Goal: Information Seeking & Learning: Learn about a topic

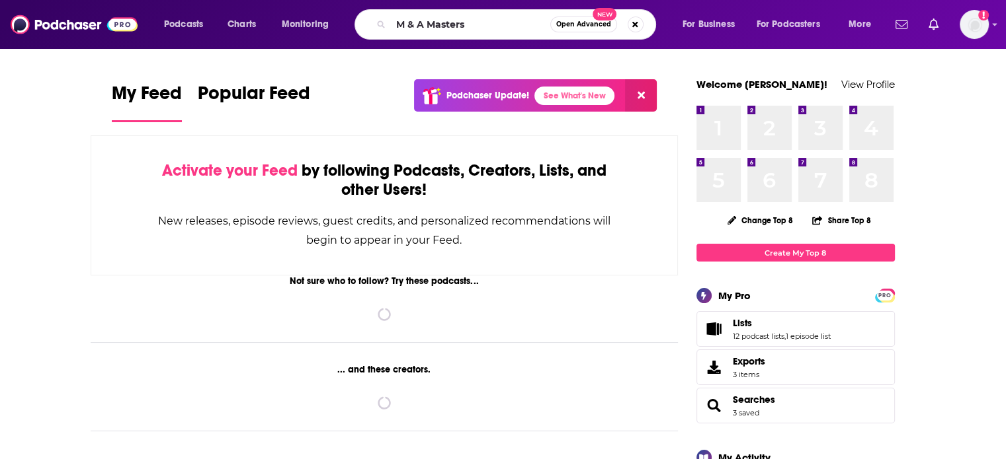
type input "M & A Masters"
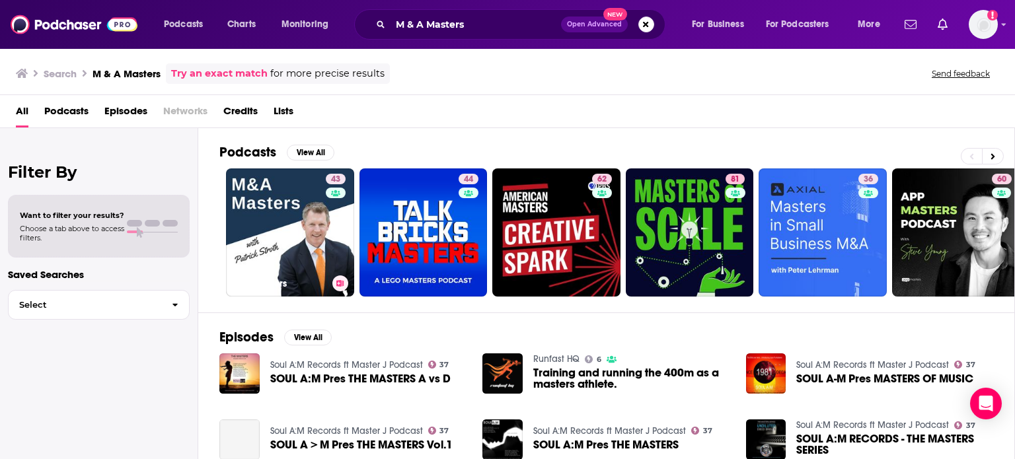
click at [303, 234] on link "43 M&A Masters" at bounding box center [290, 233] width 128 height 128
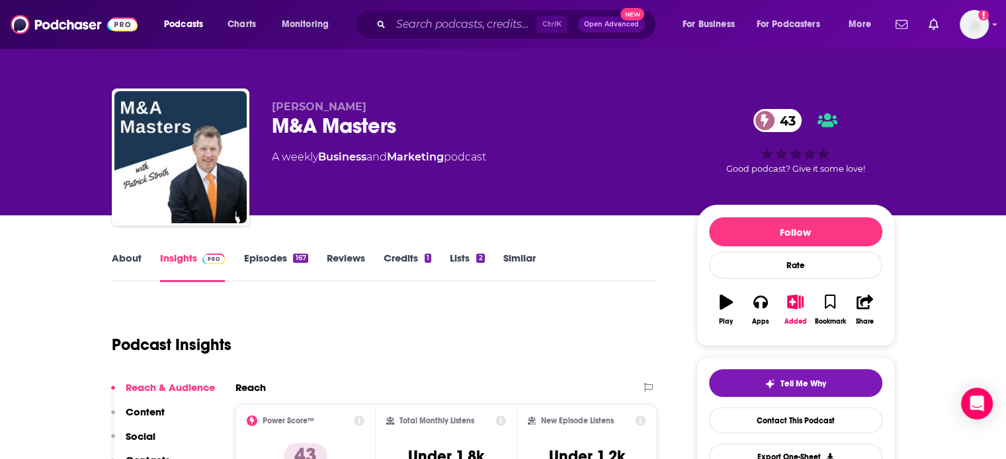
click at [283, 261] on link "Episodes 167" at bounding box center [275, 267] width 64 height 30
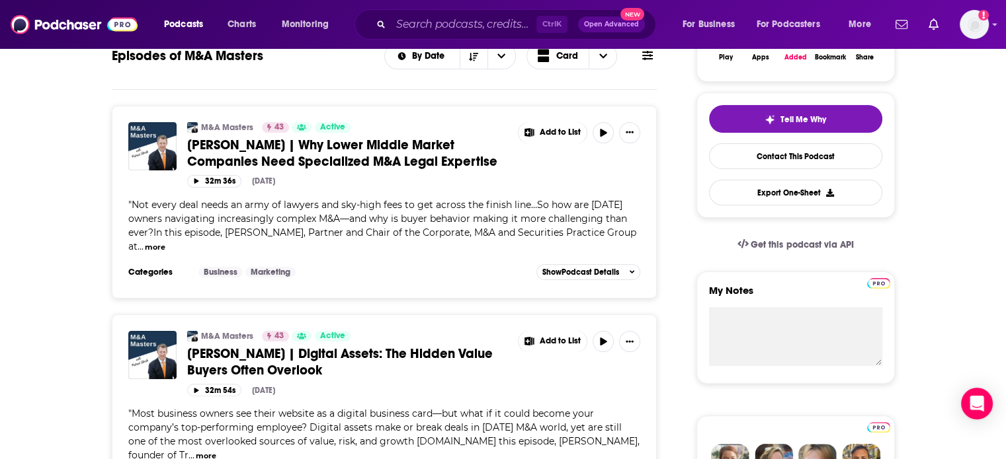
scroll to position [529, 0]
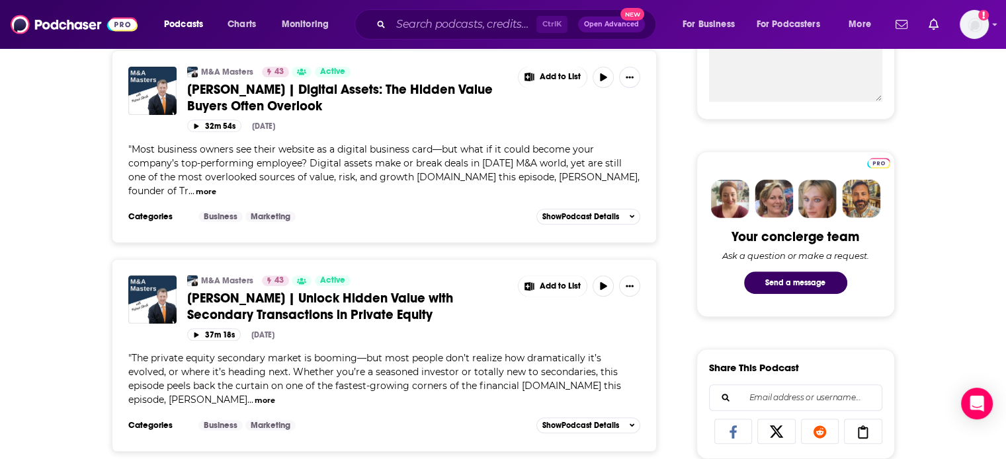
click at [253, 89] on span "[PERSON_NAME] | Digital Assets: The Hidden Value Buyers Often Overlook" at bounding box center [339, 97] width 305 height 33
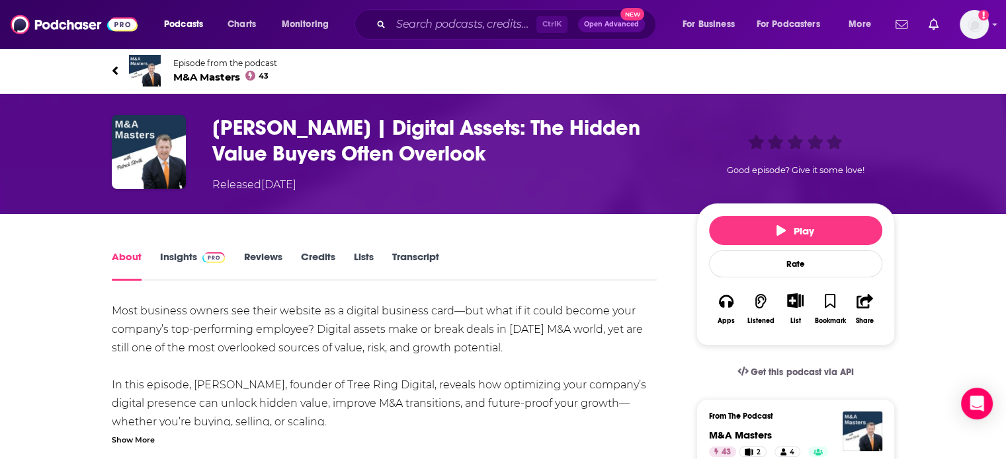
scroll to position [198, 0]
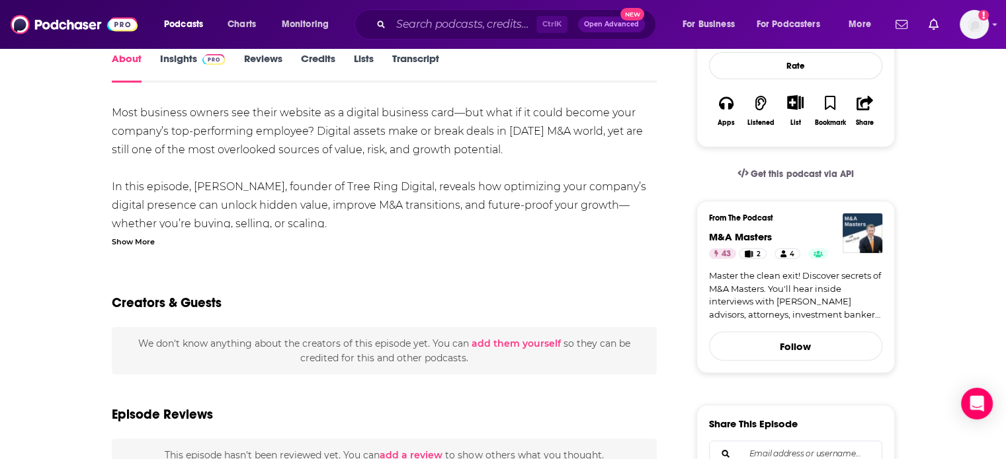
click at [182, 77] on link "Insights" at bounding box center [192, 67] width 65 height 30
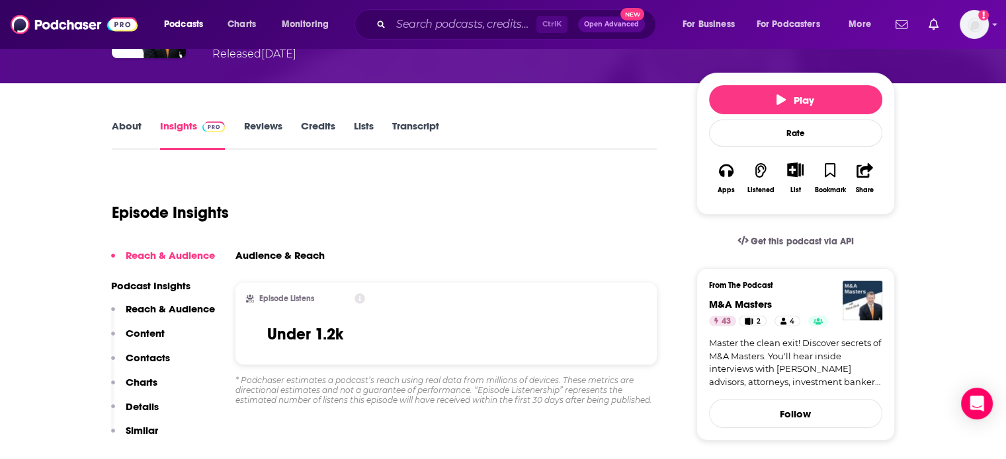
scroll to position [132, 0]
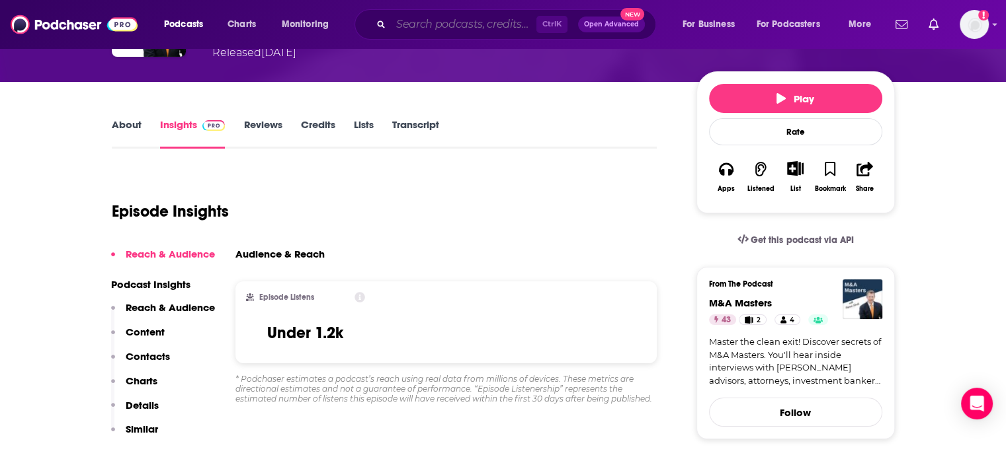
click at [465, 22] on input "Search podcasts, credits, & more..." at bounding box center [463, 24] width 145 height 21
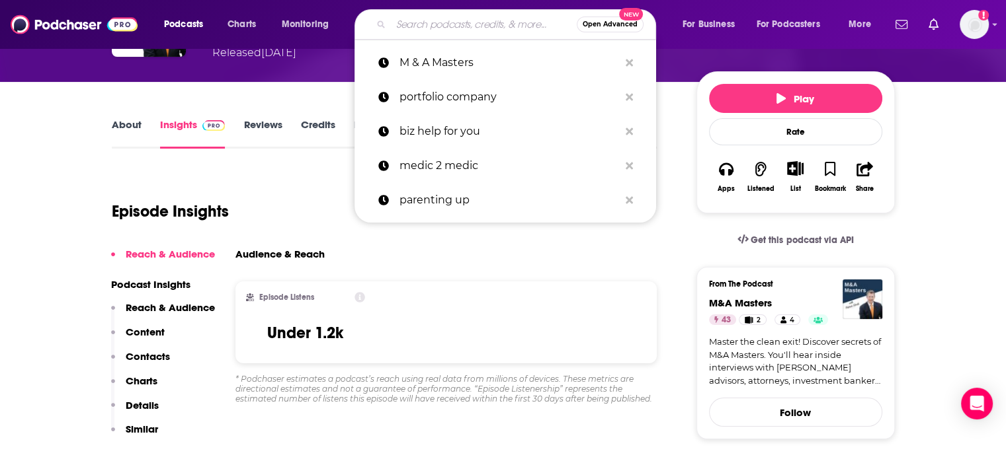
paste input "Mission Matters"
type input "Mission Matters"
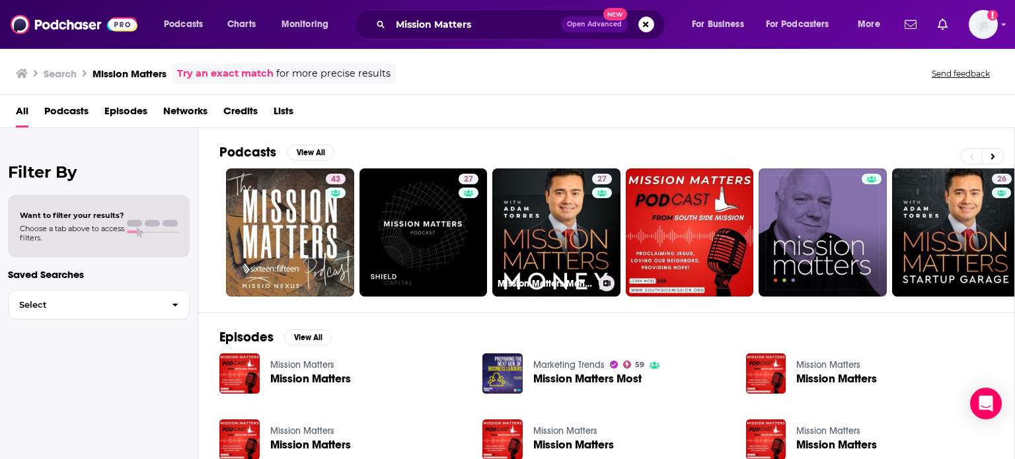
click at [569, 242] on link "27 Mission Matters Money with [PERSON_NAME]" at bounding box center [557, 233] width 128 height 128
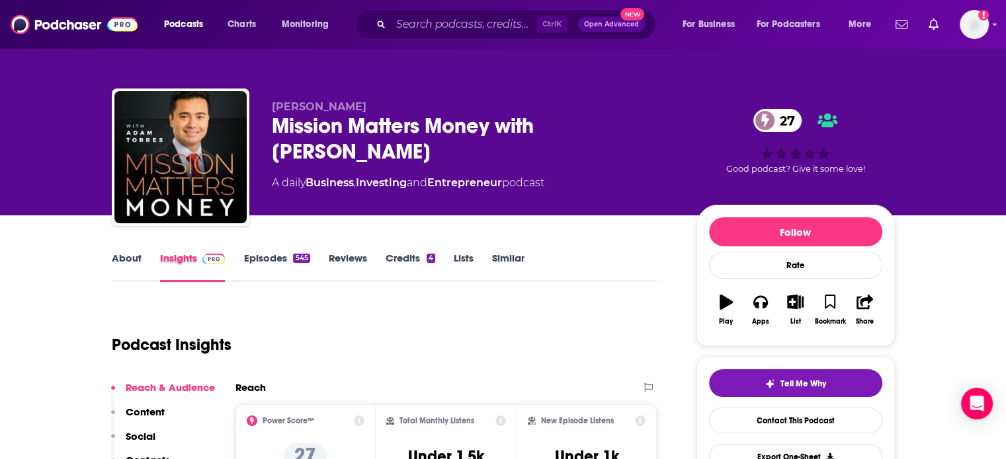
click at [240, 258] on div "Insights" at bounding box center [202, 267] width 84 height 30
click at [268, 266] on link "Episodes 545" at bounding box center [276, 267] width 66 height 30
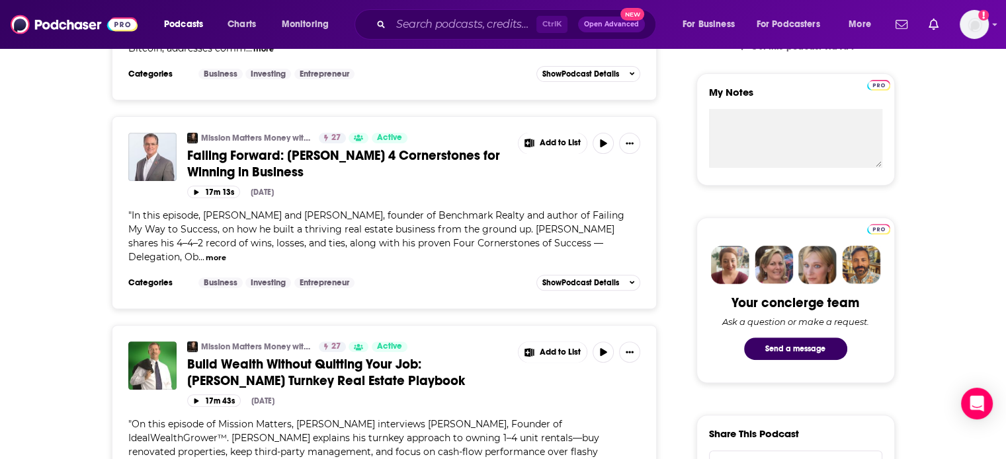
scroll to position [264, 0]
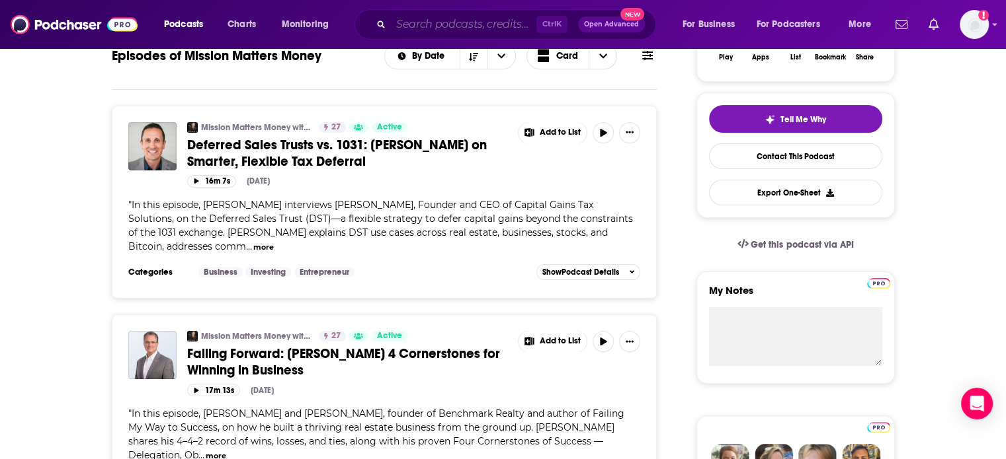
click at [485, 22] on input "Search podcasts, credits, & more..." at bounding box center [463, 24] width 145 height 21
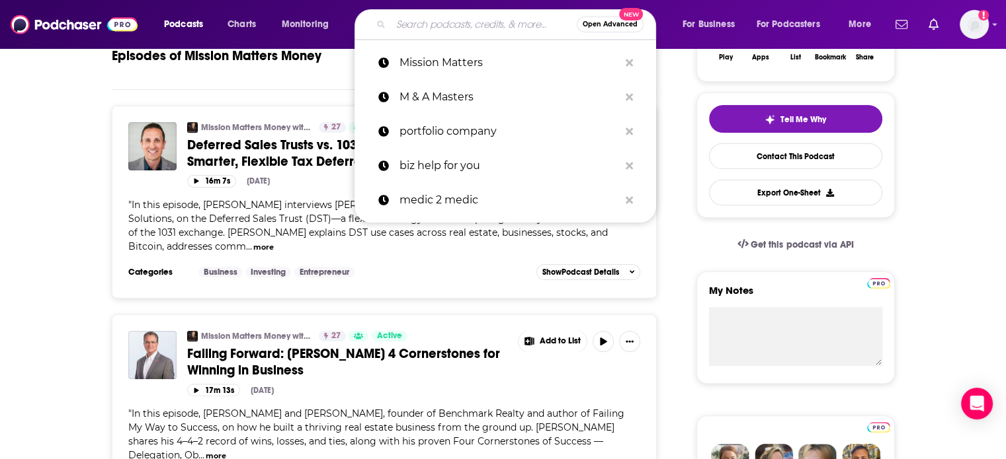
click at [474, 61] on p "Mission Matters" at bounding box center [508, 63] width 219 height 34
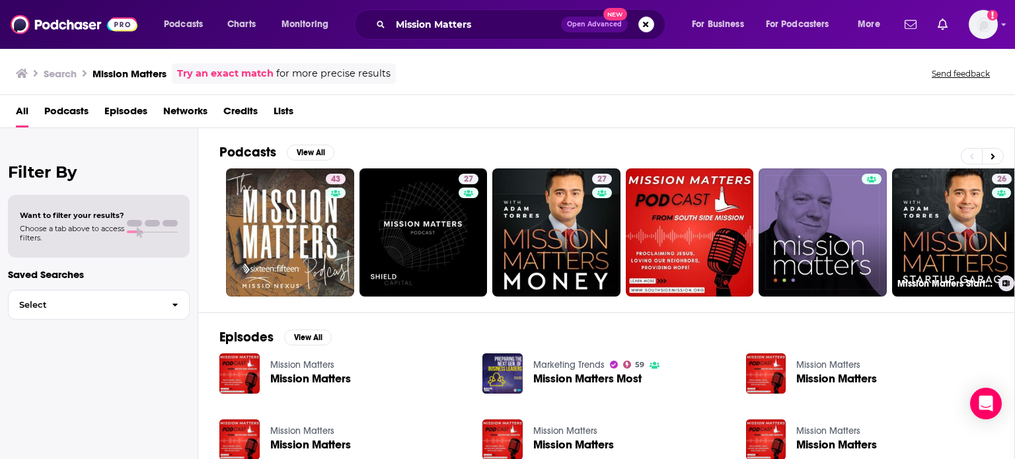
click at [959, 240] on link "26 Mission Matters Startup Garage with [PERSON_NAME]" at bounding box center [956, 233] width 128 height 128
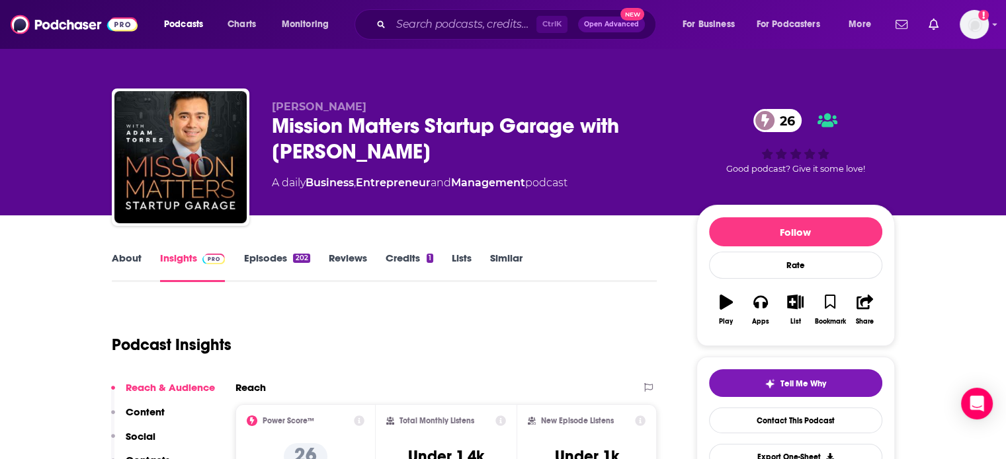
click at [270, 265] on link "Episodes 202" at bounding box center [276, 267] width 66 height 30
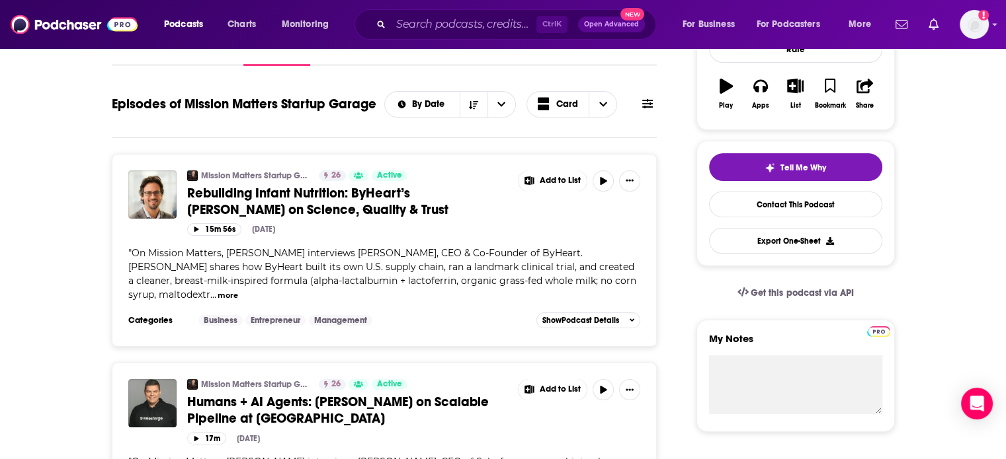
scroll to position [198, 0]
